Goal: Information Seeking & Learning: Learn about a topic

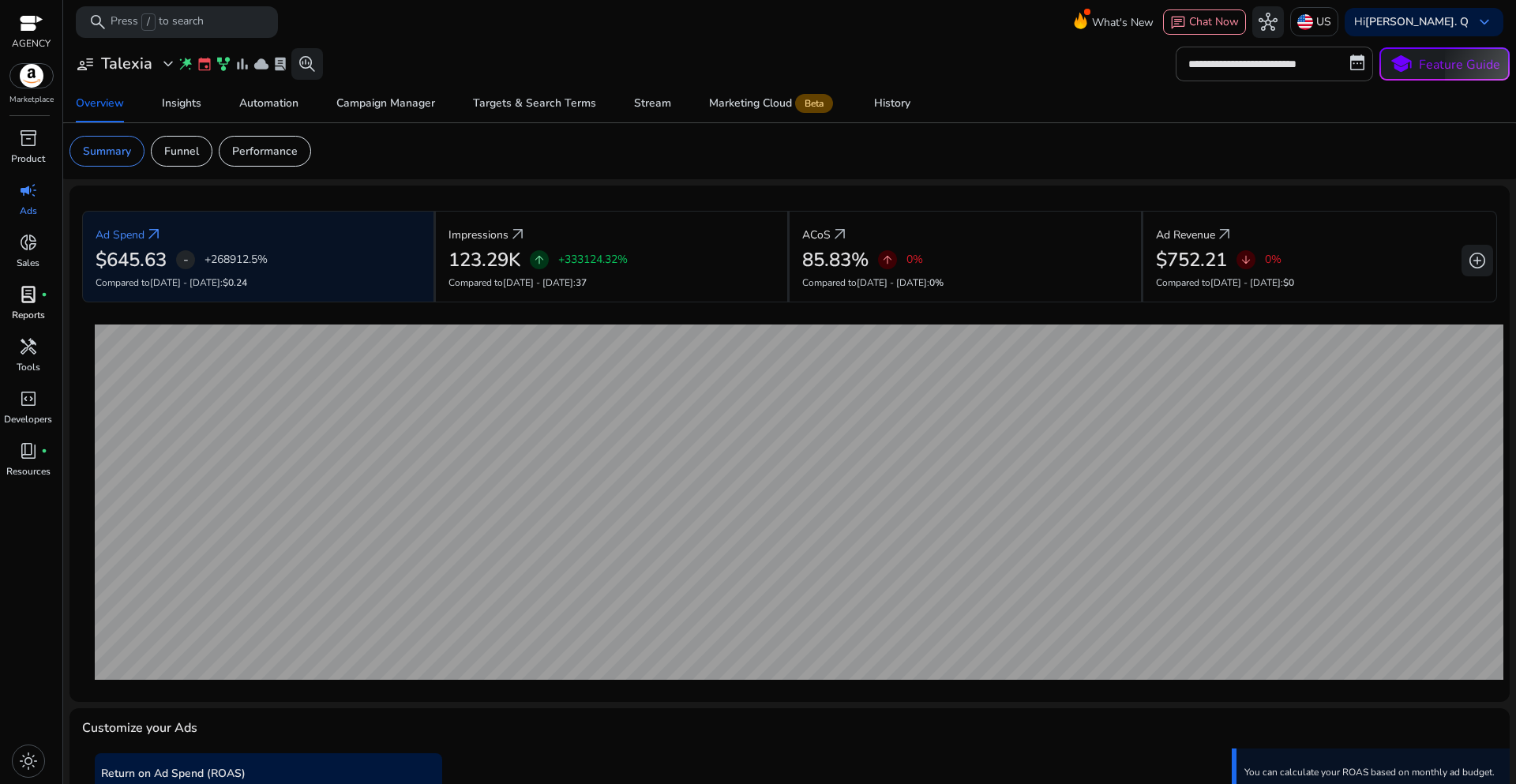
click at [24, 304] on span "lab_profile" at bounding box center [27, 293] width 19 height 19
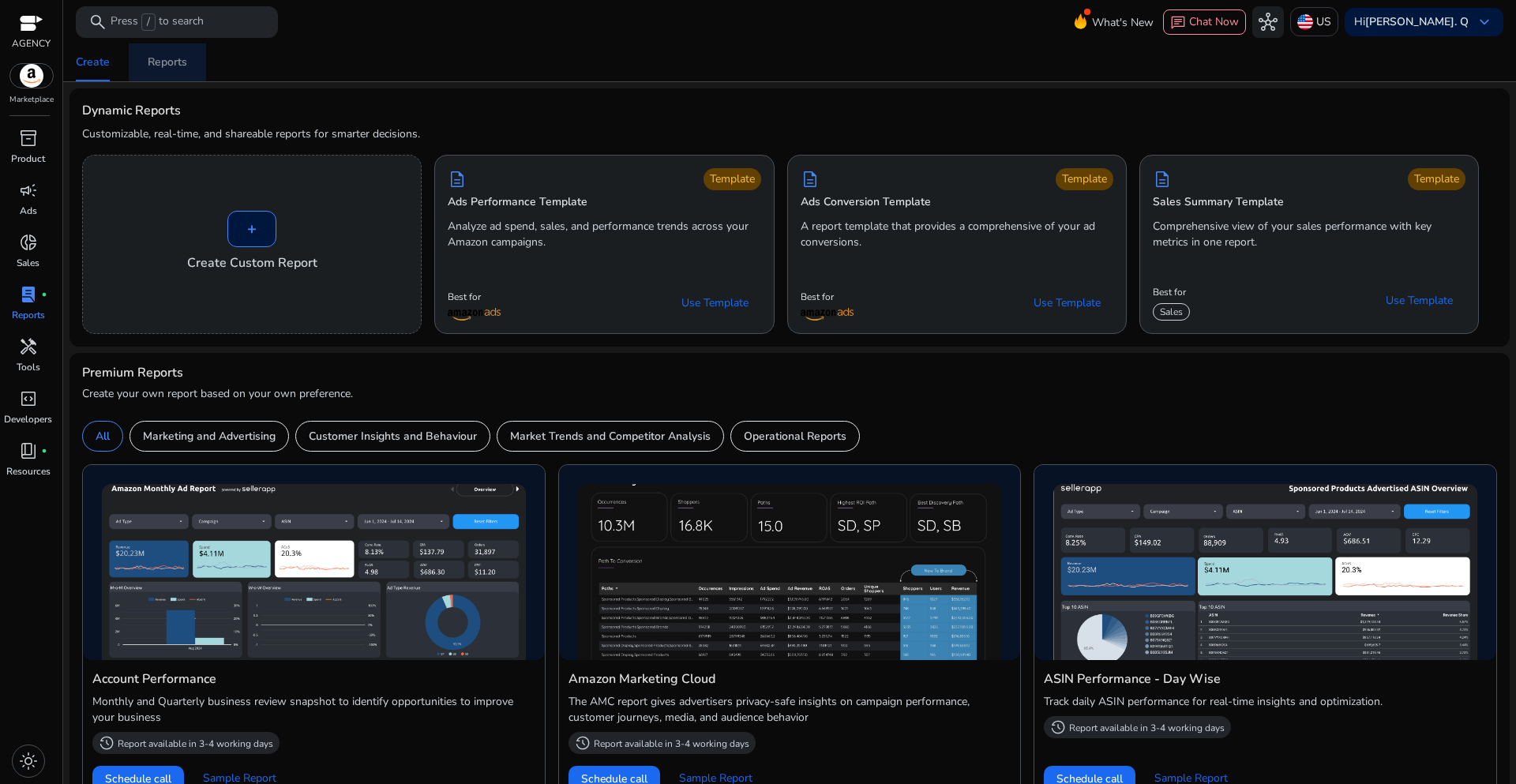
click at [161, 64] on div "Reports" at bounding box center [167, 62] width 39 height 11
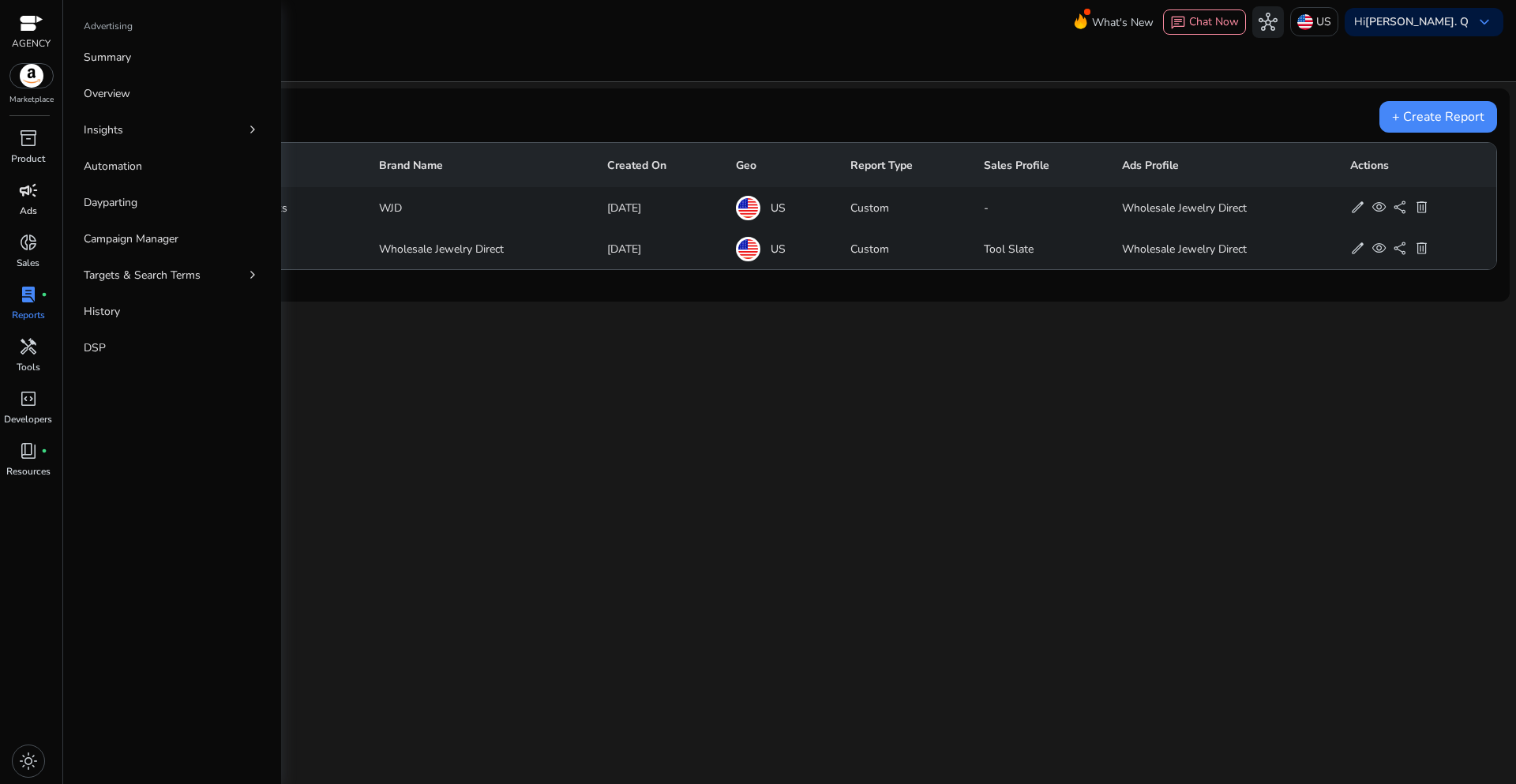
click at [25, 214] on p "Ads" at bounding box center [28, 210] width 18 height 15
